Goal: Information Seeking & Learning: Learn about a topic

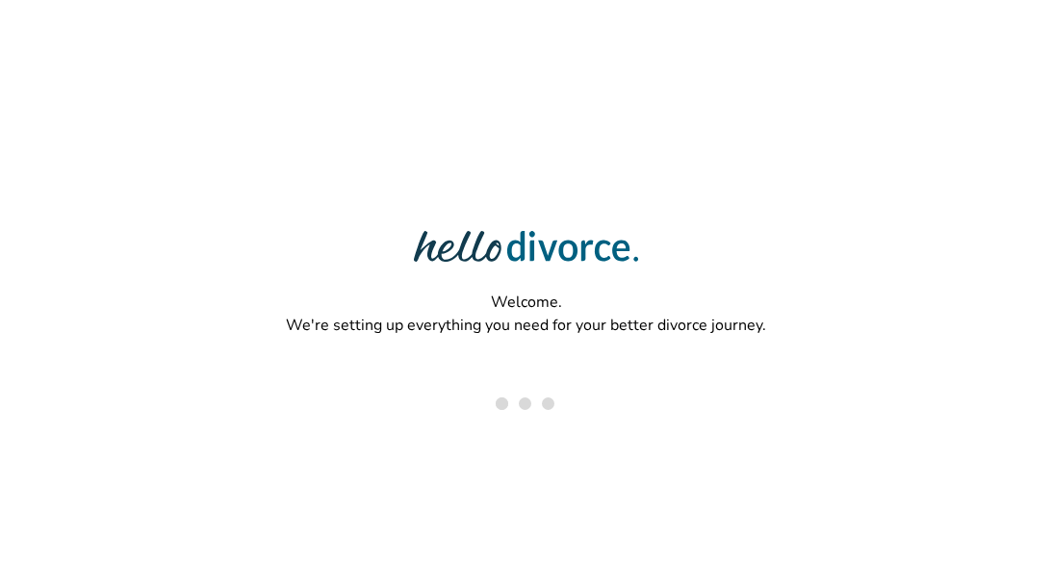
click at [924, 4] on div "Welcome. We're setting up everything you need for your better divorce journey." at bounding box center [526, 230] width 1052 height 461
click at [920, 26] on div "Welcome. We're setting up everything you need for your better divorce journey." at bounding box center [526, 230] width 1052 height 461
click at [358, 123] on div "Welcome. We're setting up everything you need for your better divorce journey." at bounding box center [526, 230] width 1052 height 461
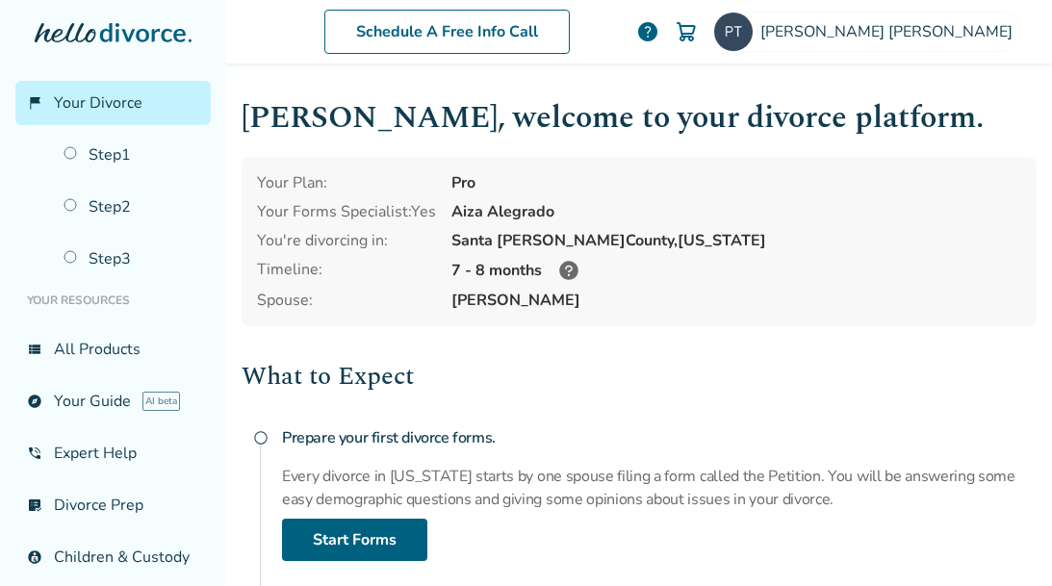
click at [606, 392] on h2 "What to Expect" at bounding box center [639, 376] width 795 height 39
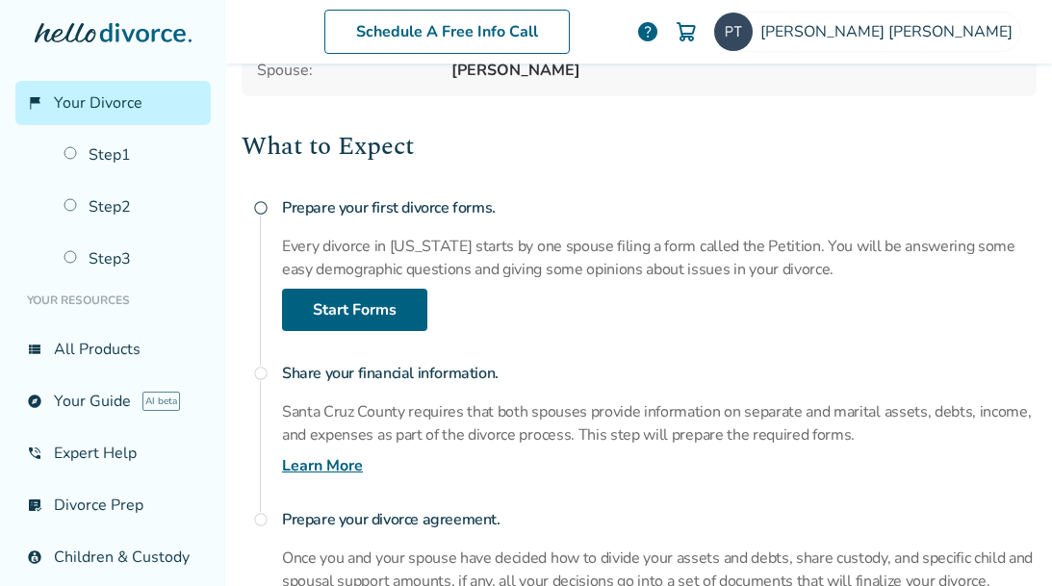
scroll to position [433, 0]
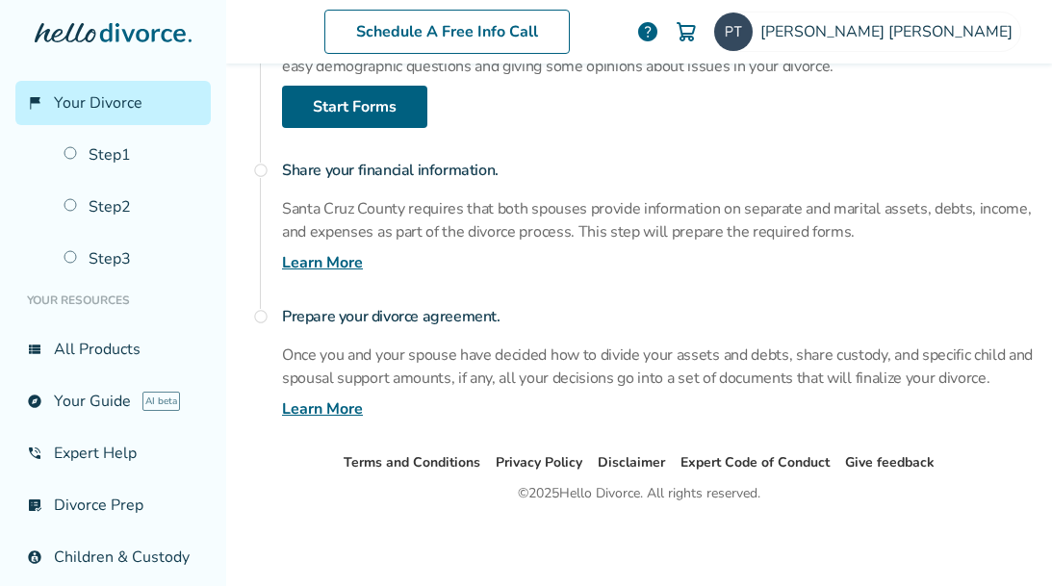
click at [549, 273] on div "What to Expect radio_button_unchecked Prepare your first divorce forms. Every d…" at bounding box center [639, 172] width 795 height 497
click at [563, 323] on h4 "Prepare your divorce agreement." at bounding box center [659, 316] width 755 height 39
click at [940, 13] on div "[PERSON_NAME]" at bounding box center [867, 32] width 308 height 40
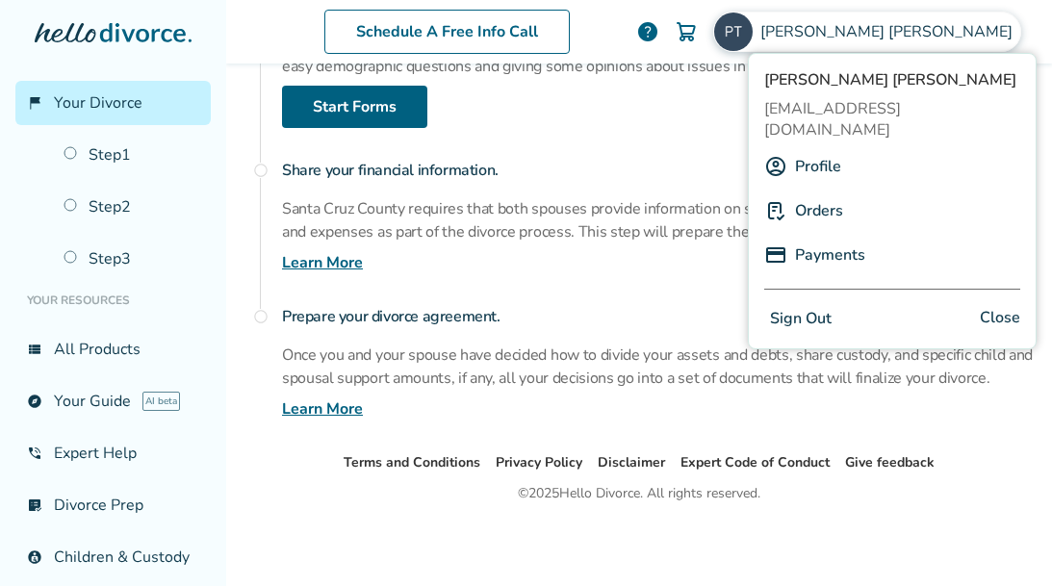
click at [312, 203] on p "Santa Cruz County requires that both spouses provide information on separate an…" at bounding box center [659, 220] width 755 height 46
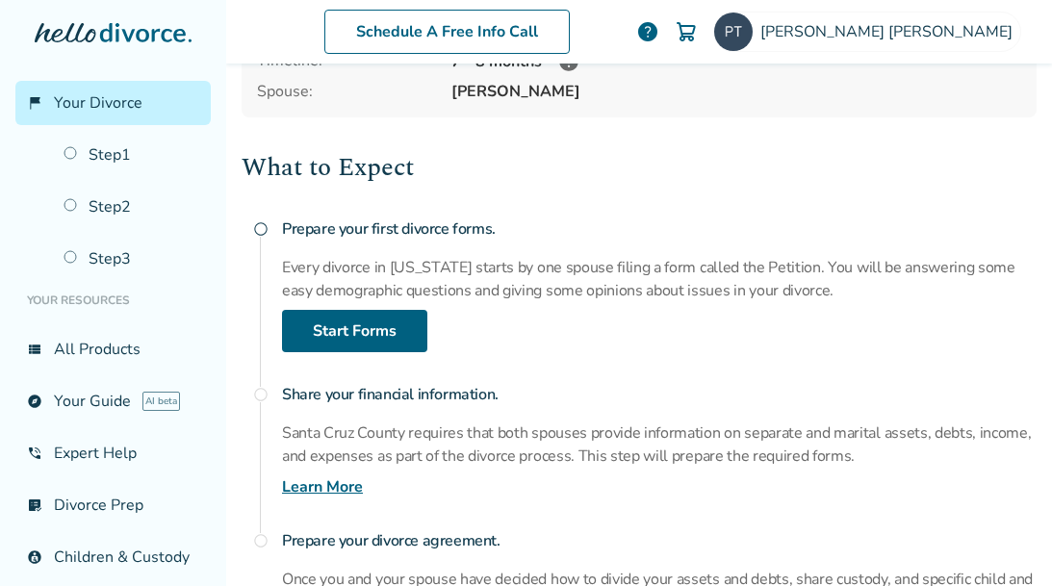
scroll to position [241, 0]
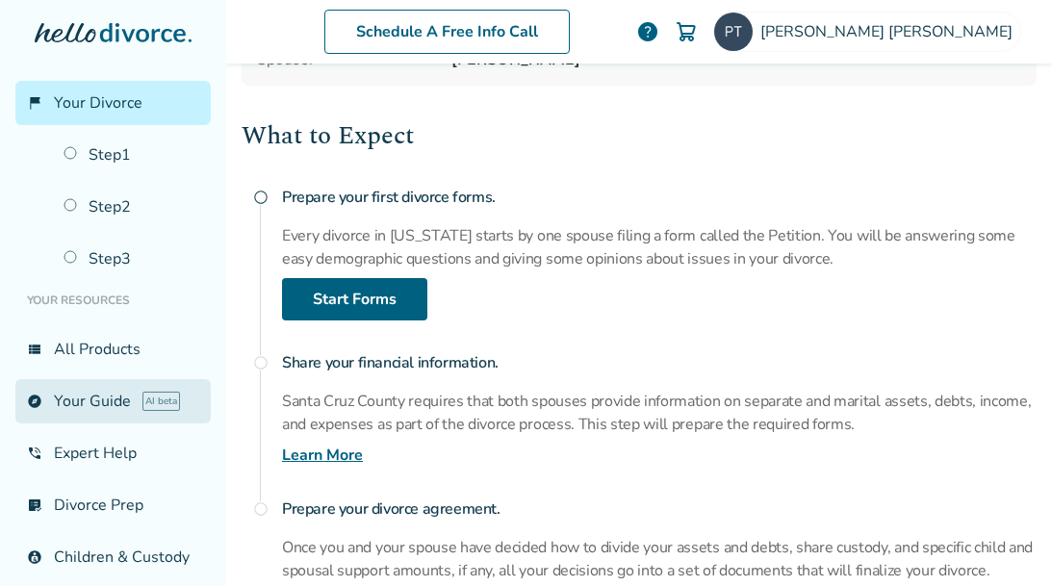
drag, startPoint x: 72, startPoint y: 398, endPoint x: 99, endPoint y: 397, distance: 27.0
click at [72, 398] on link "explore Your Guide AI beta" at bounding box center [112, 401] width 195 height 44
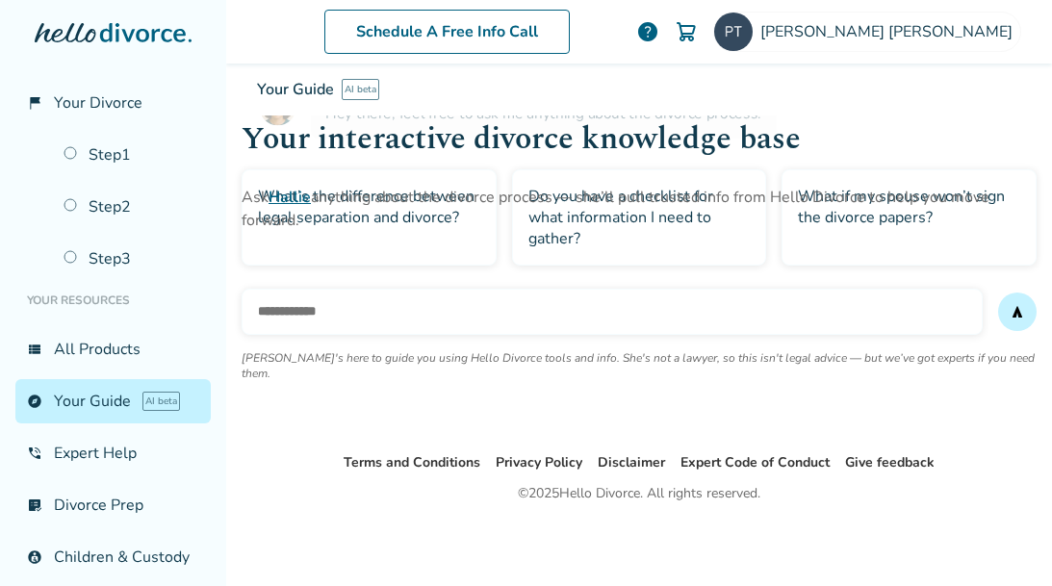
scroll to position [94, 0]
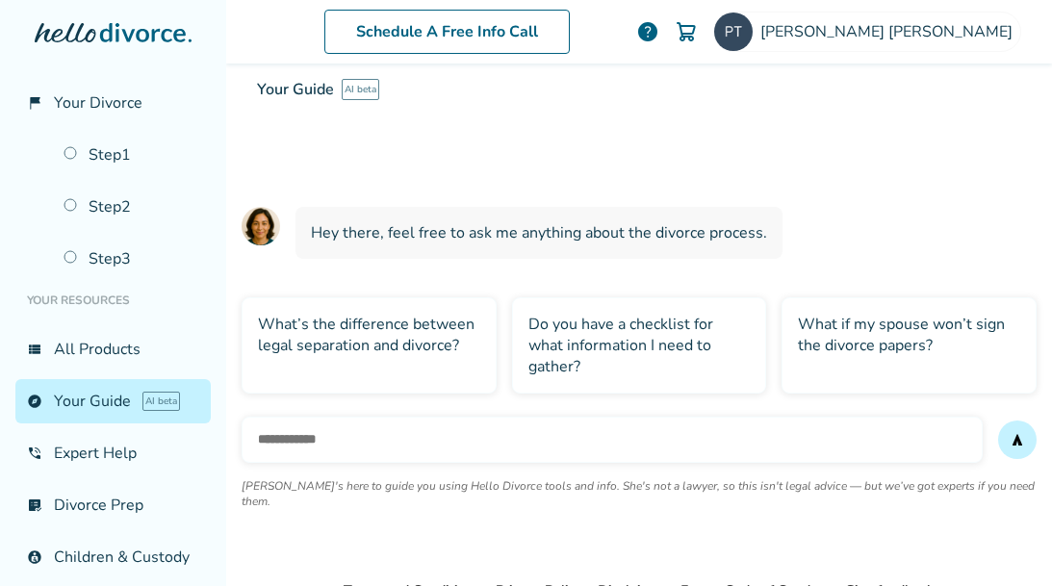
drag, startPoint x: 614, startPoint y: 441, endPoint x: 603, endPoint y: 472, distance: 32.9
click at [612, 441] on input "text" at bounding box center [612, 440] width 741 height 46
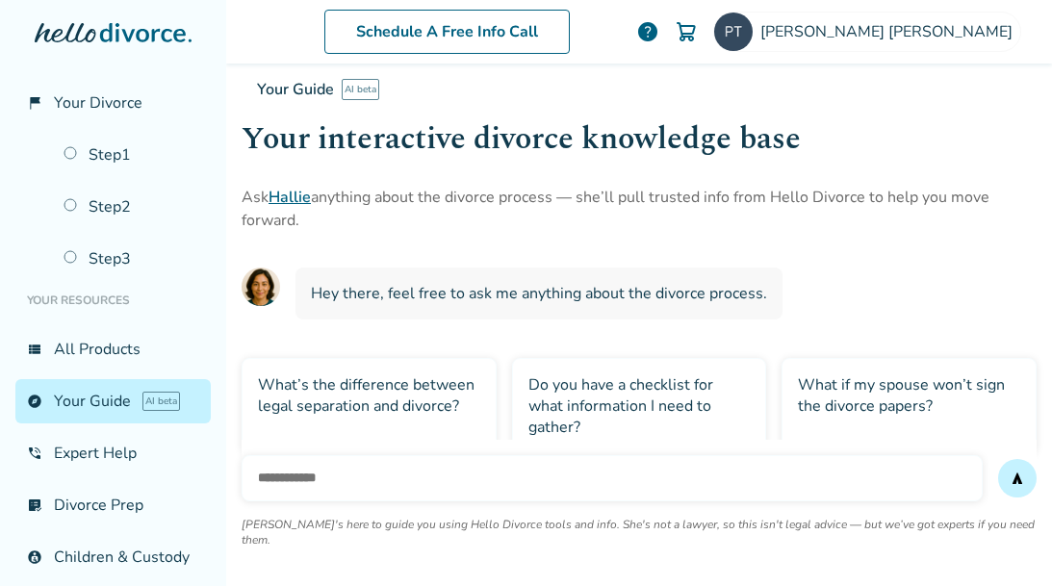
scroll to position [0, 0]
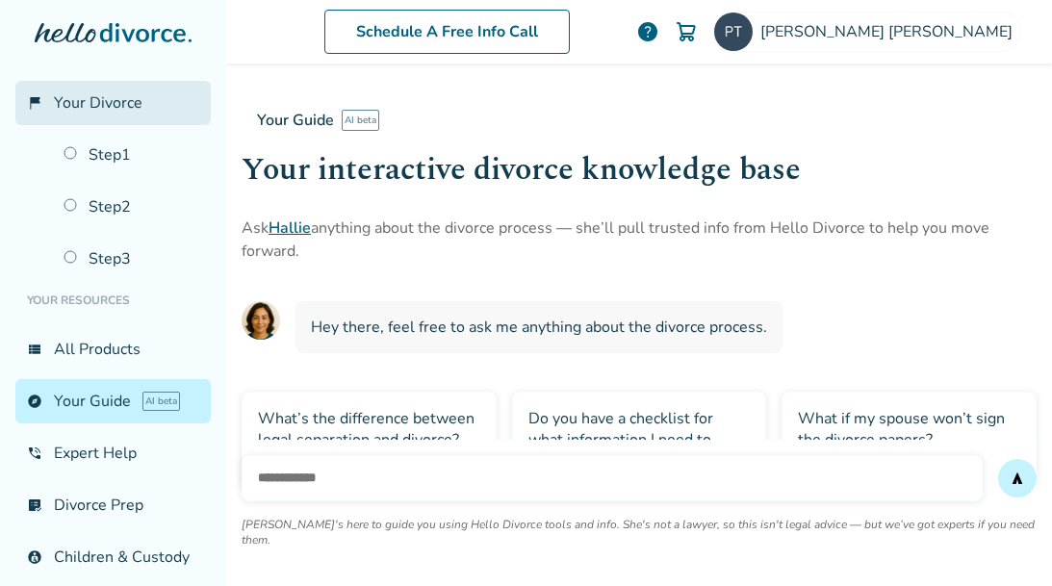
click at [79, 101] on span "Your Divorce" at bounding box center [98, 102] width 89 height 21
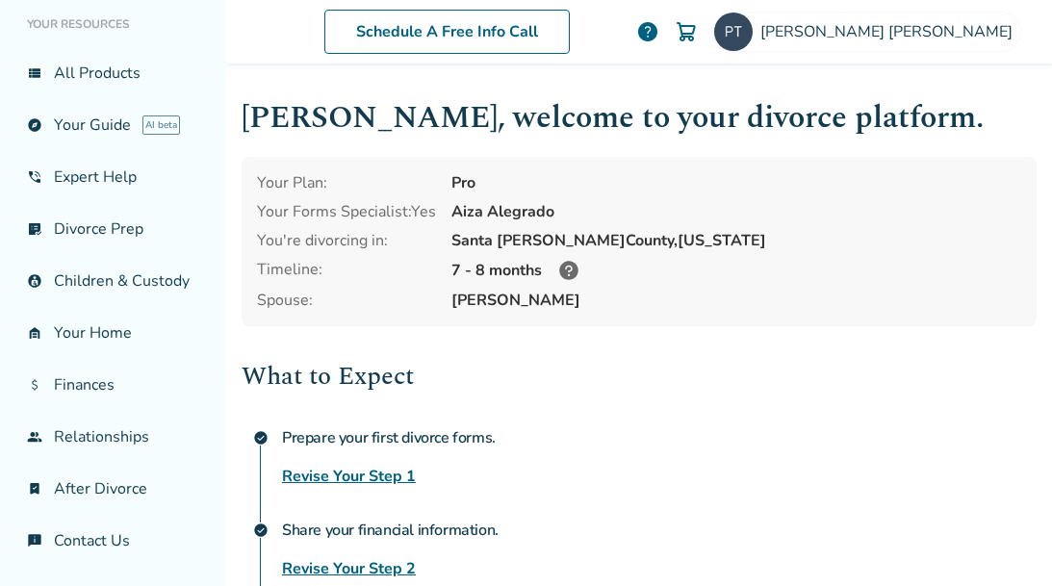
click at [571, 271] on icon at bounding box center [568, 270] width 23 height 23
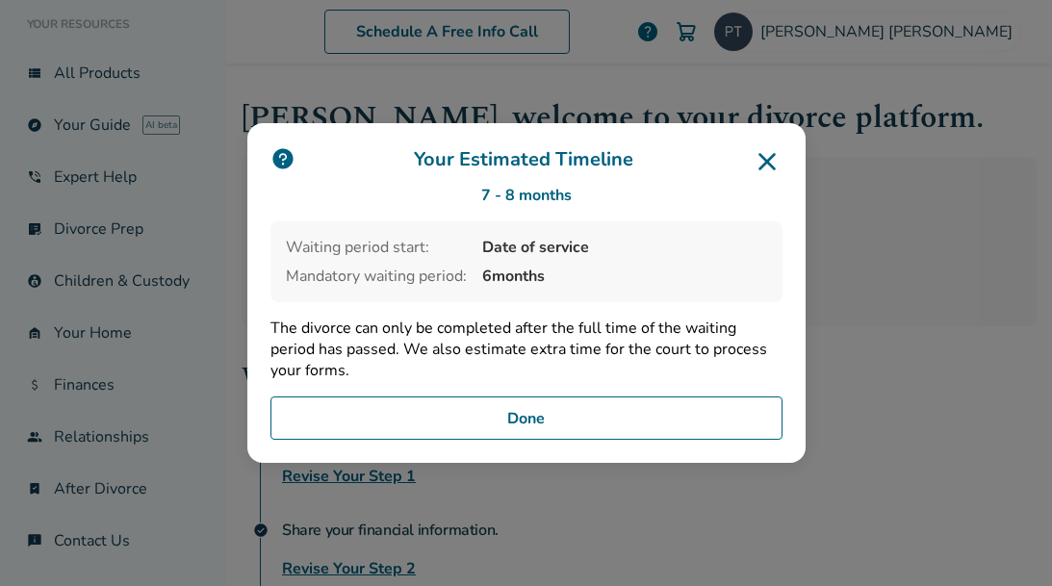
click at [761, 154] on icon at bounding box center [767, 161] width 31 height 31
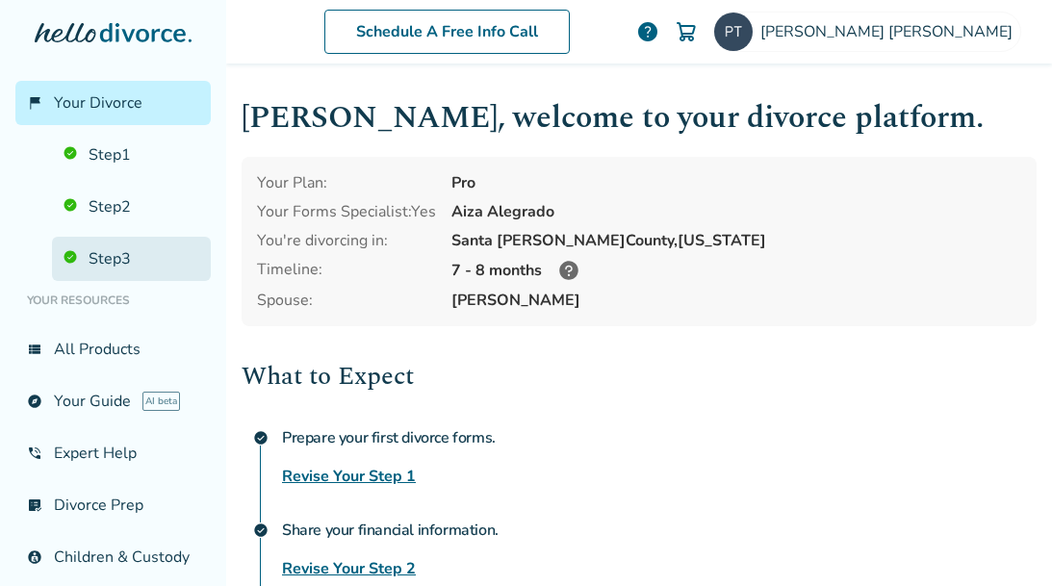
click at [134, 260] on link "Step 3" at bounding box center [131, 259] width 159 height 44
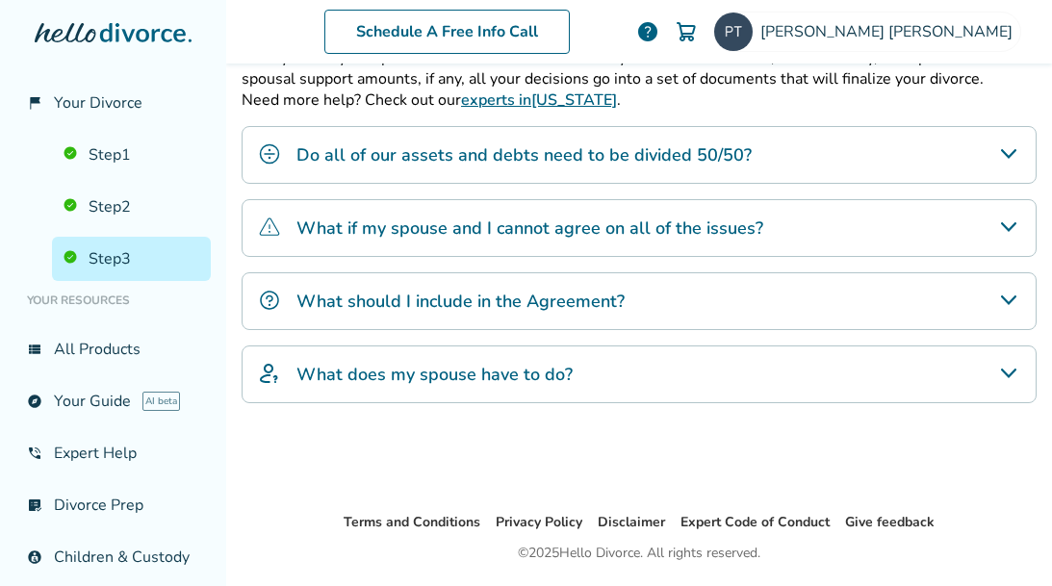
click at [788, 371] on div "What does my spouse have to do?" at bounding box center [639, 375] width 795 height 58
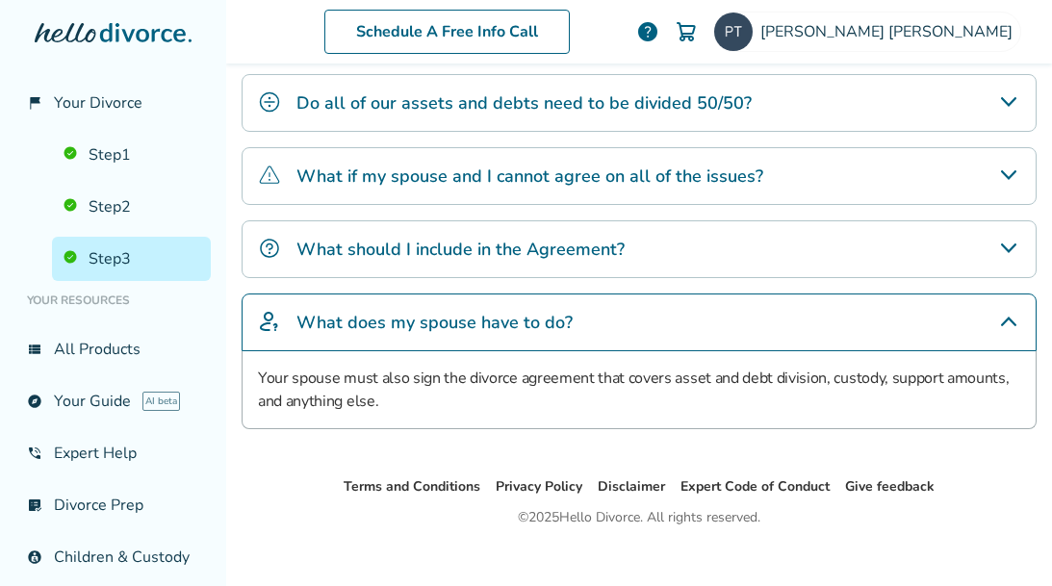
scroll to position [461, 0]
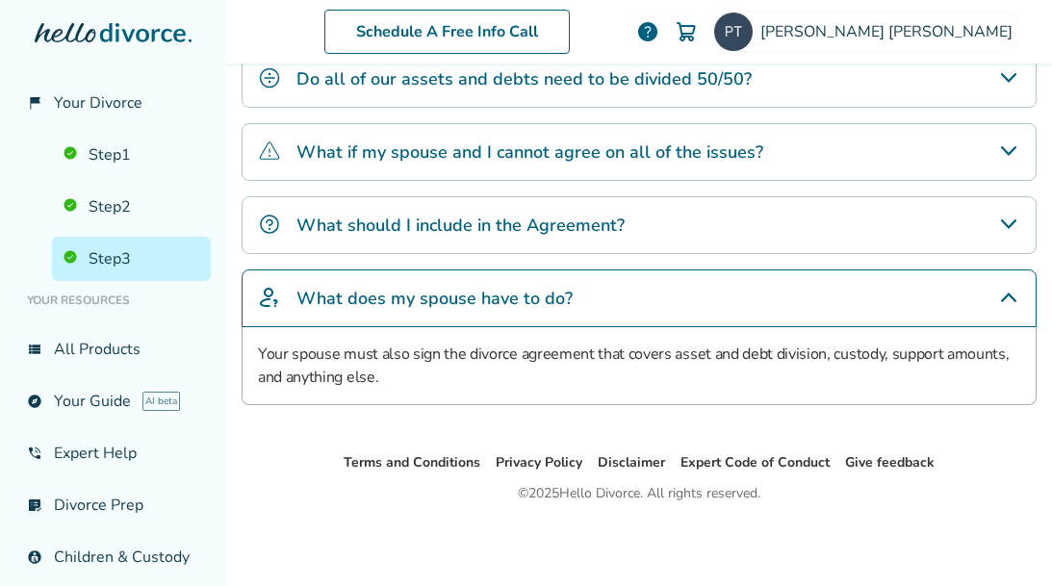
click at [667, 232] on div "What should I include in the Agreement?" at bounding box center [639, 225] width 795 height 58
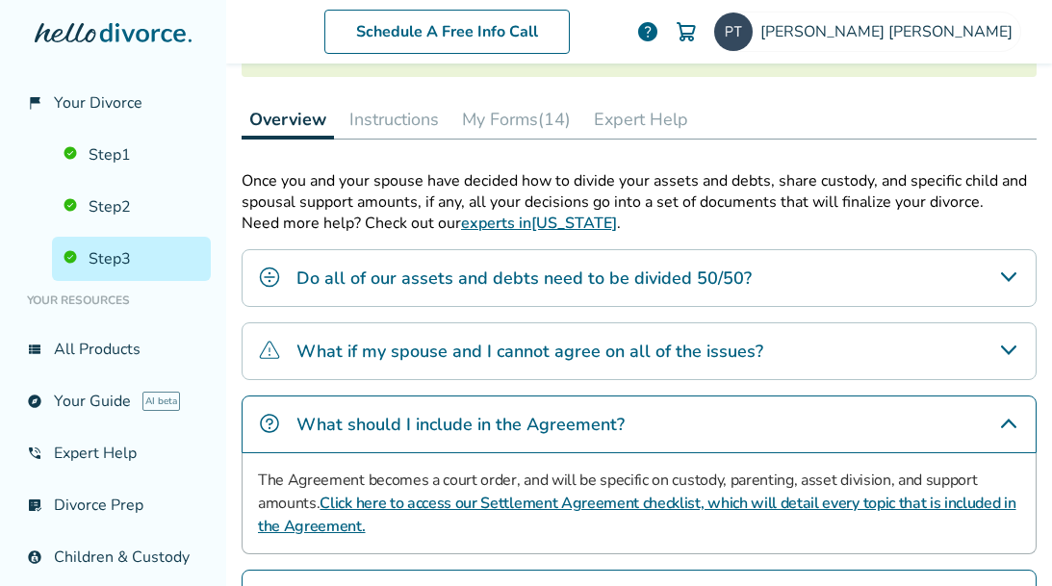
scroll to position [177, 0]
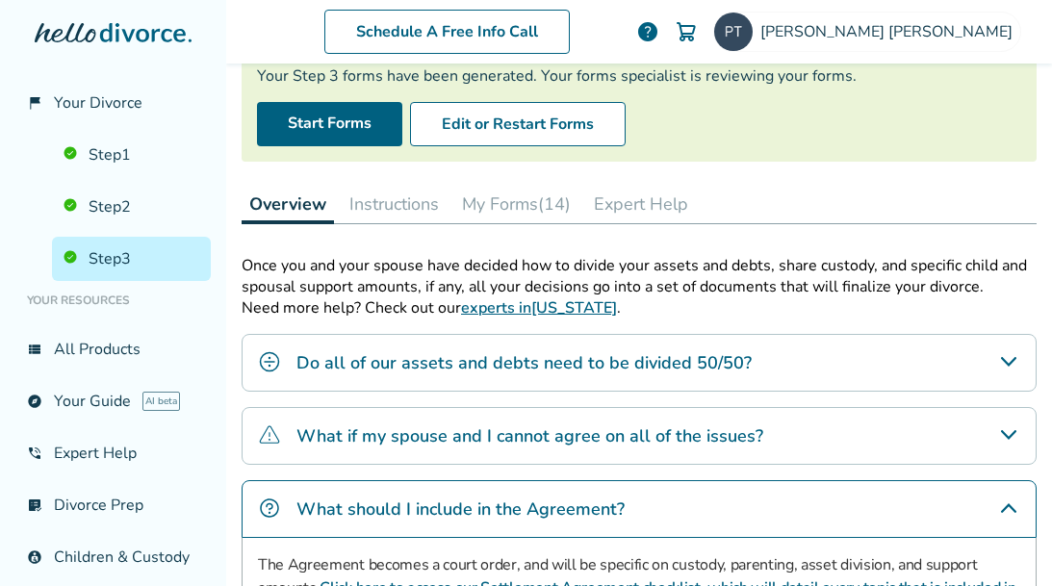
drag, startPoint x: 693, startPoint y: 379, endPoint x: 723, endPoint y: 346, distance: 45.0
click at [693, 378] on div "Do all of our assets and debts need to be divided 50/50?" at bounding box center [639, 363] width 795 height 58
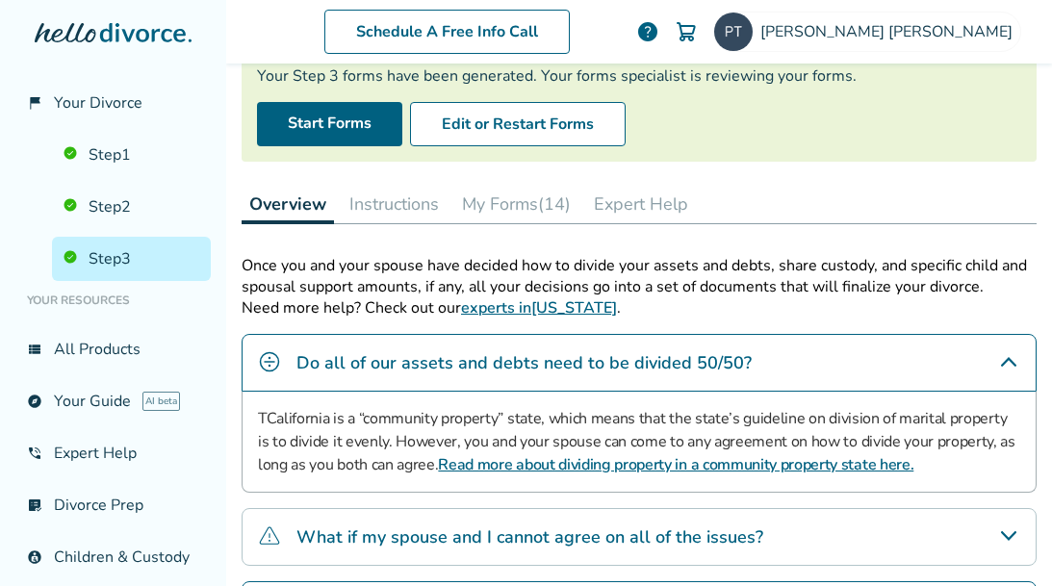
scroll to position [273, 0]
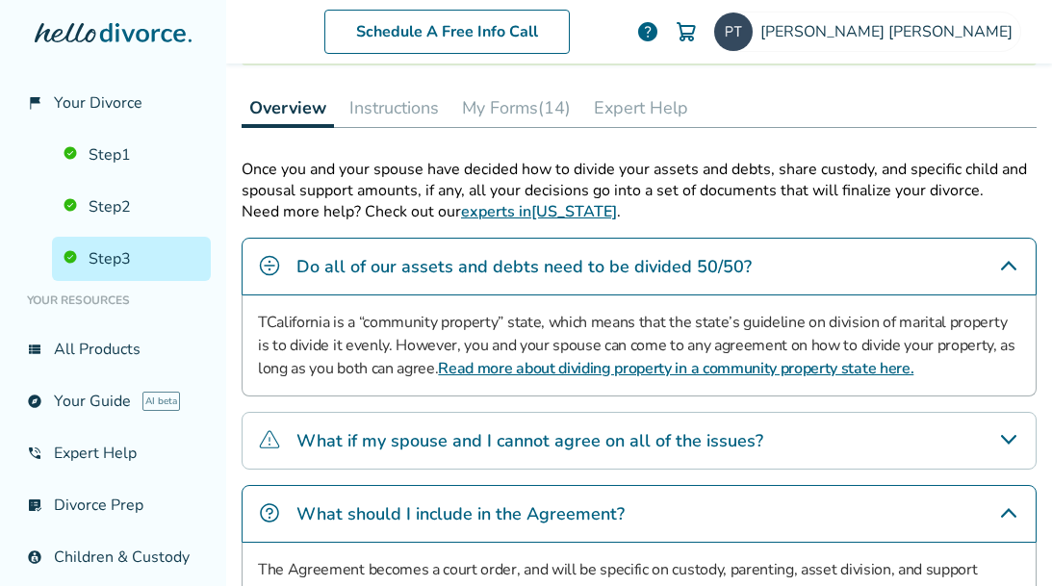
click at [813, 401] on div "Once you and your spouse have decided how to divide your assets and debts, shar…" at bounding box center [639, 477] width 795 height 636
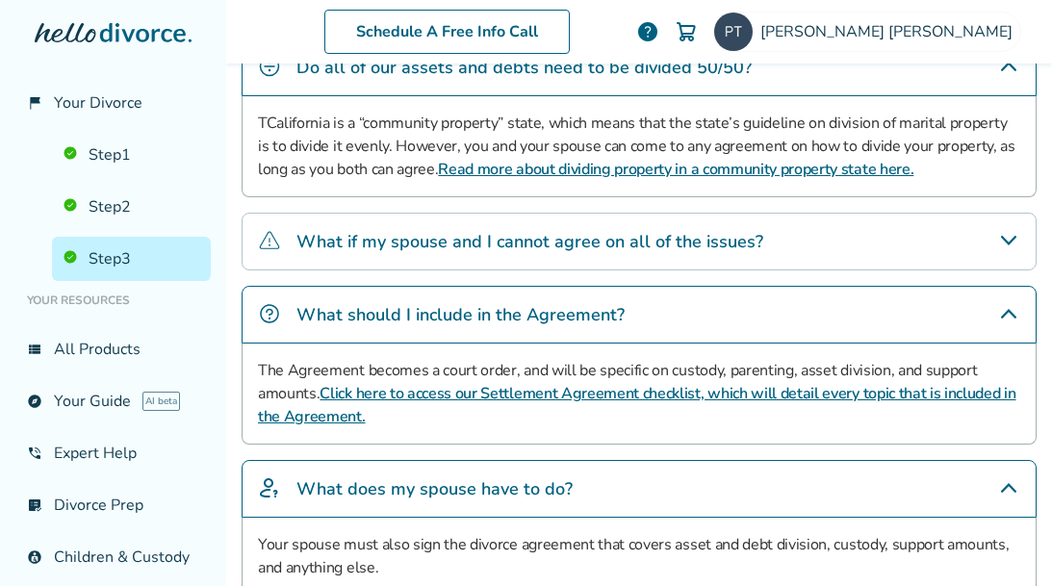
scroll to position [466, 0]
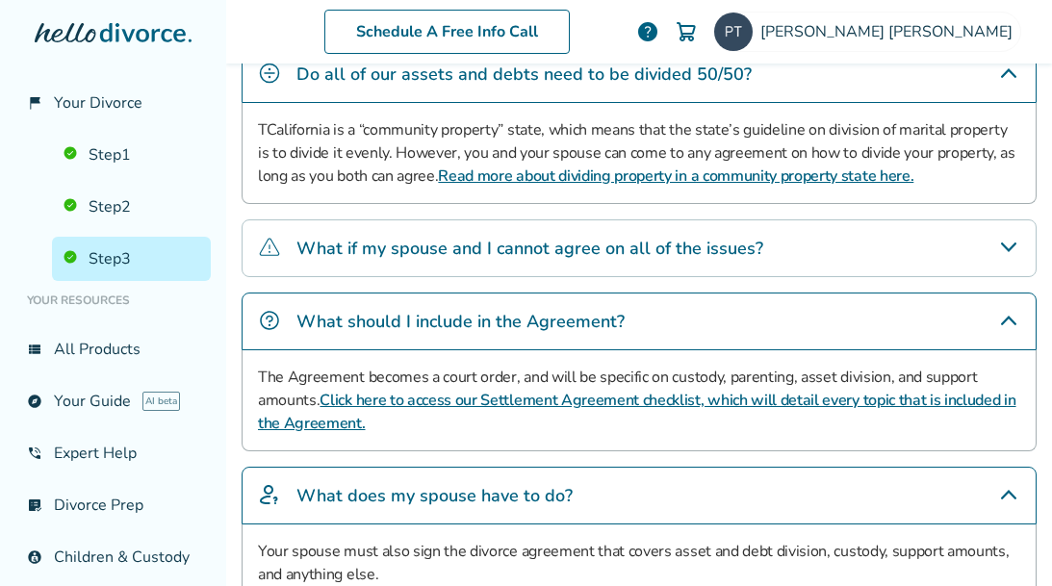
drag, startPoint x: 675, startPoint y: 252, endPoint x: 705, endPoint y: 245, distance: 30.6
click at [677, 251] on h4 "What if my spouse and I cannot agree on all of the issues?" at bounding box center [530, 248] width 467 height 25
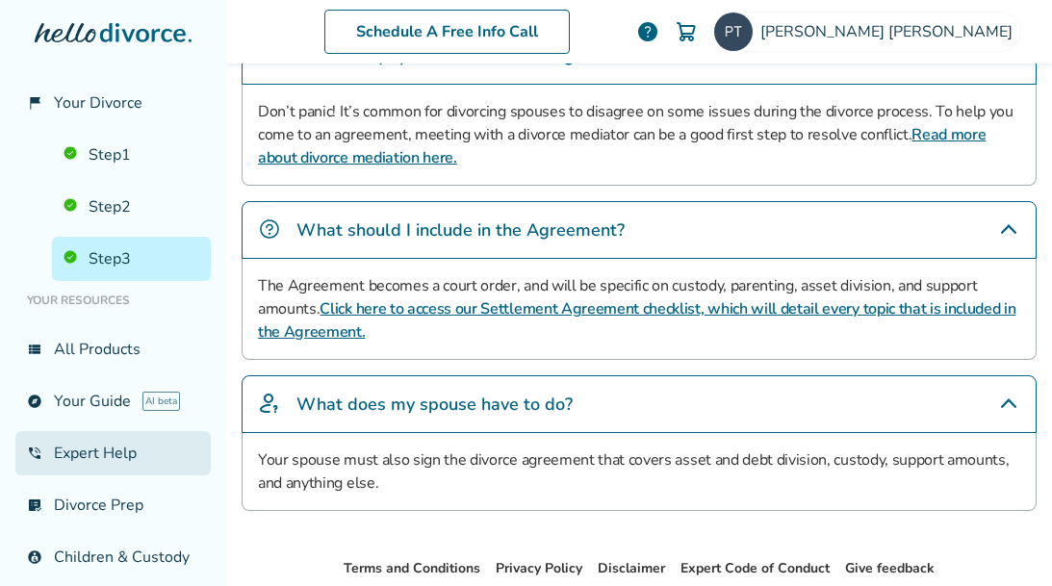
scroll to position [193, 0]
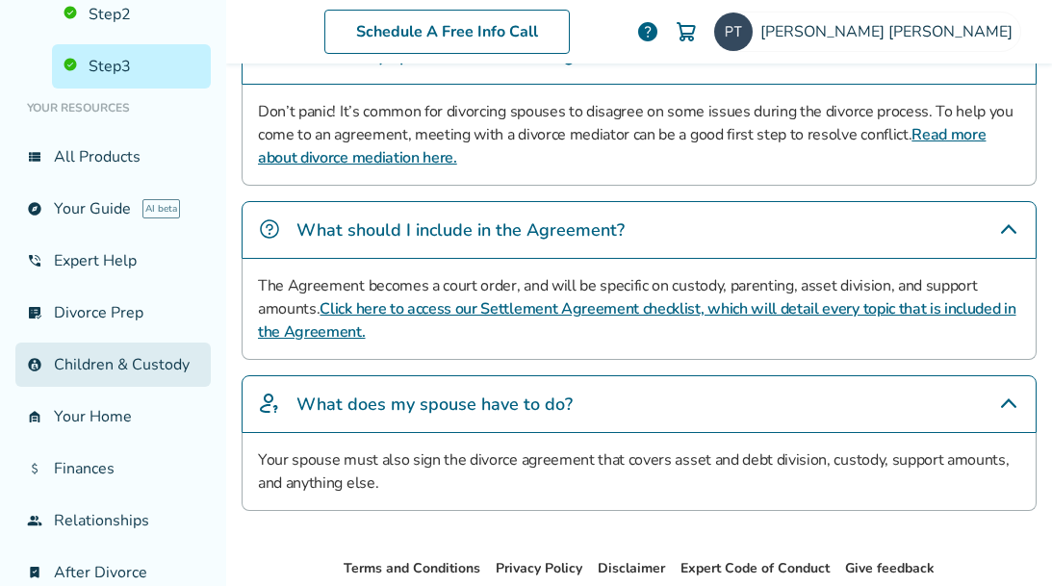
click at [178, 380] on link "account_child Children & Custody" at bounding box center [112, 365] width 195 height 44
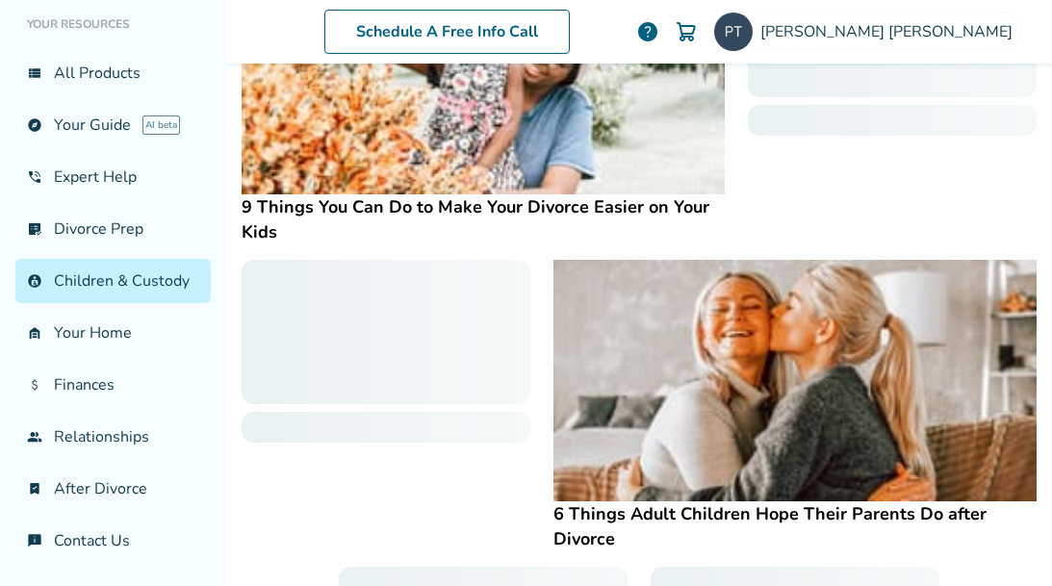
scroll to position [488, 0]
